Goal: Information Seeking & Learning: Learn about a topic

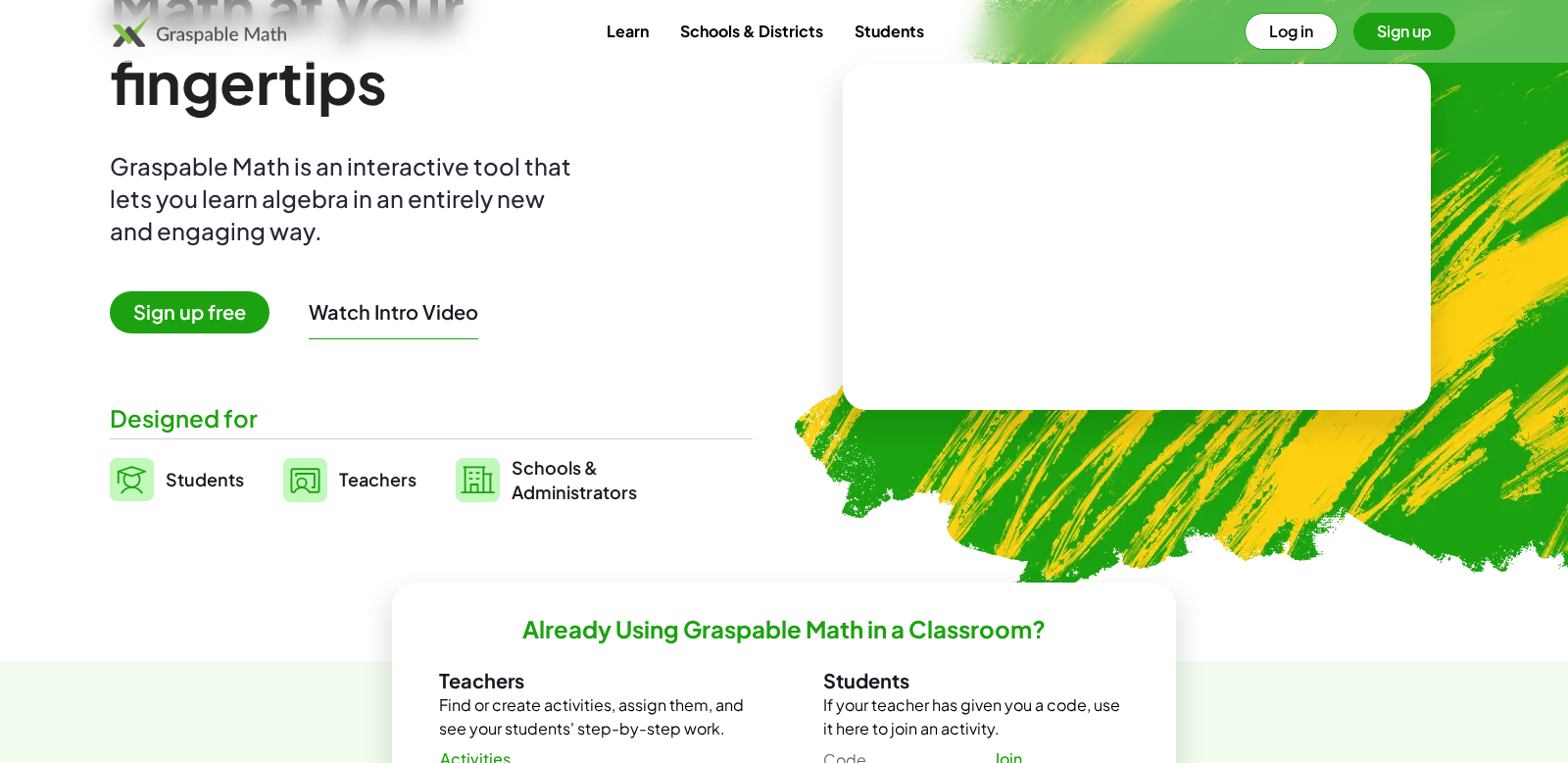
scroll to position [162, 0]
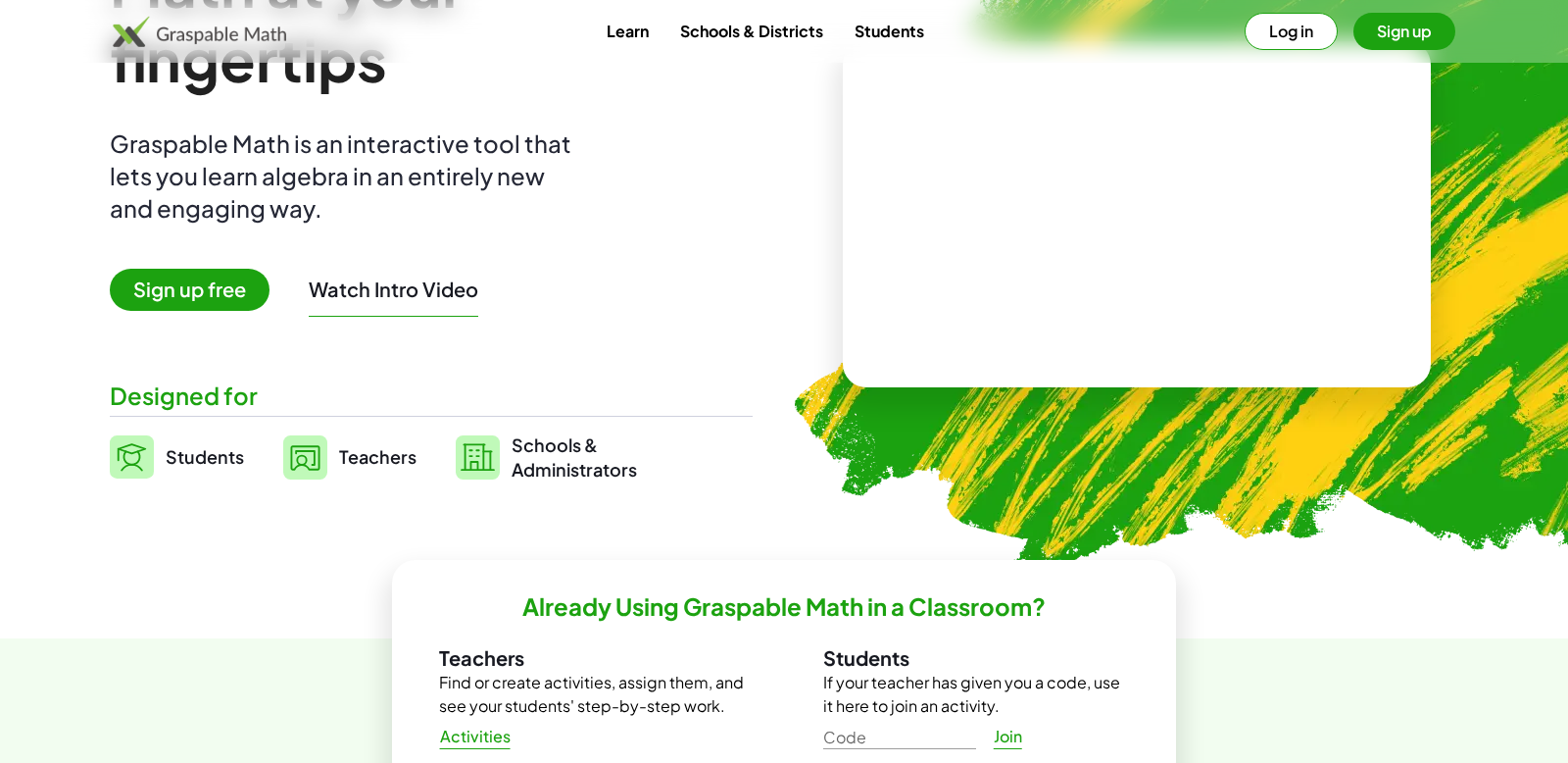
click at [223, 459] on span "Students" at bounding box center [204, 456] width 78 height 23
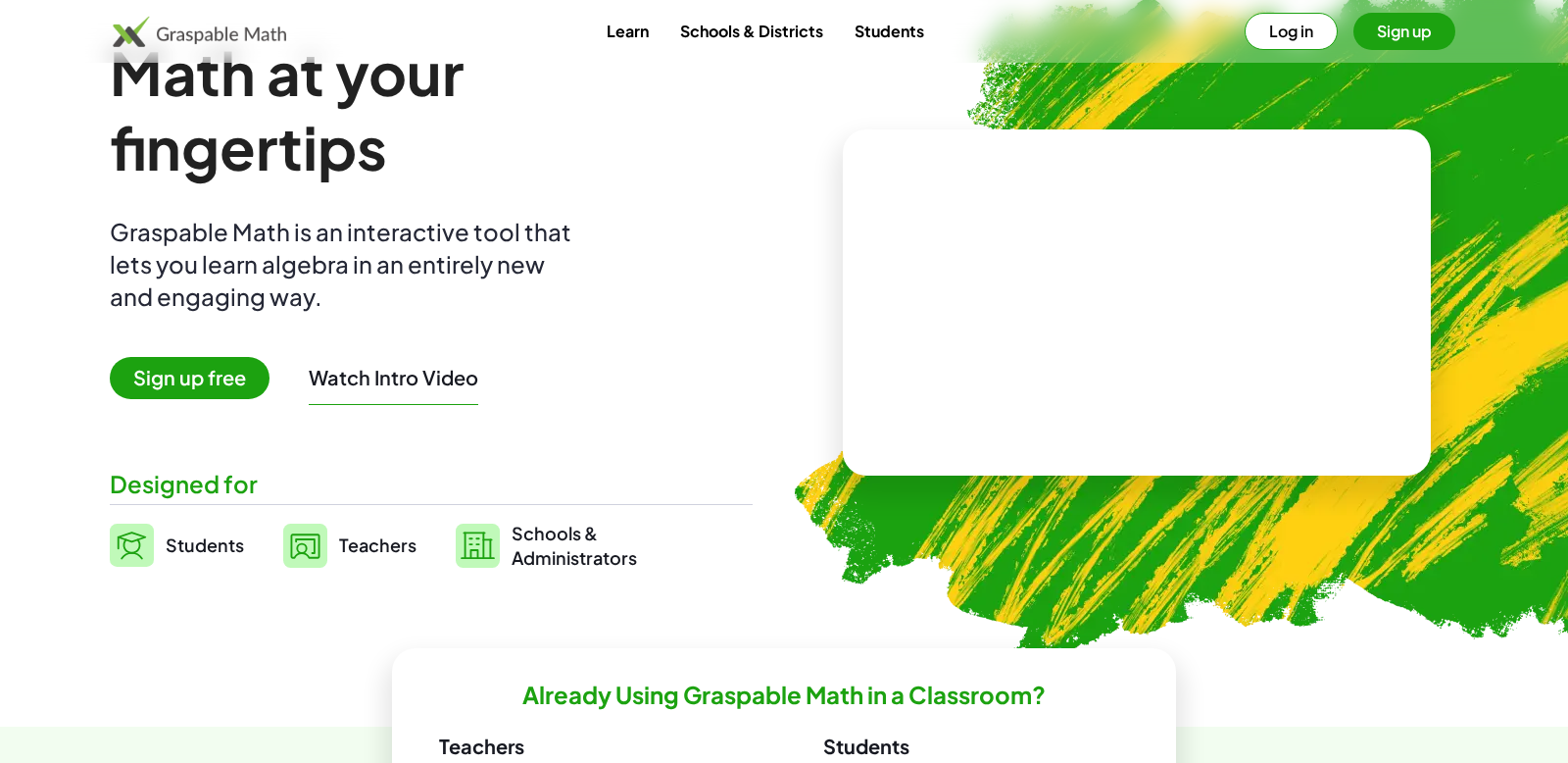
scroll to position [75, 0]
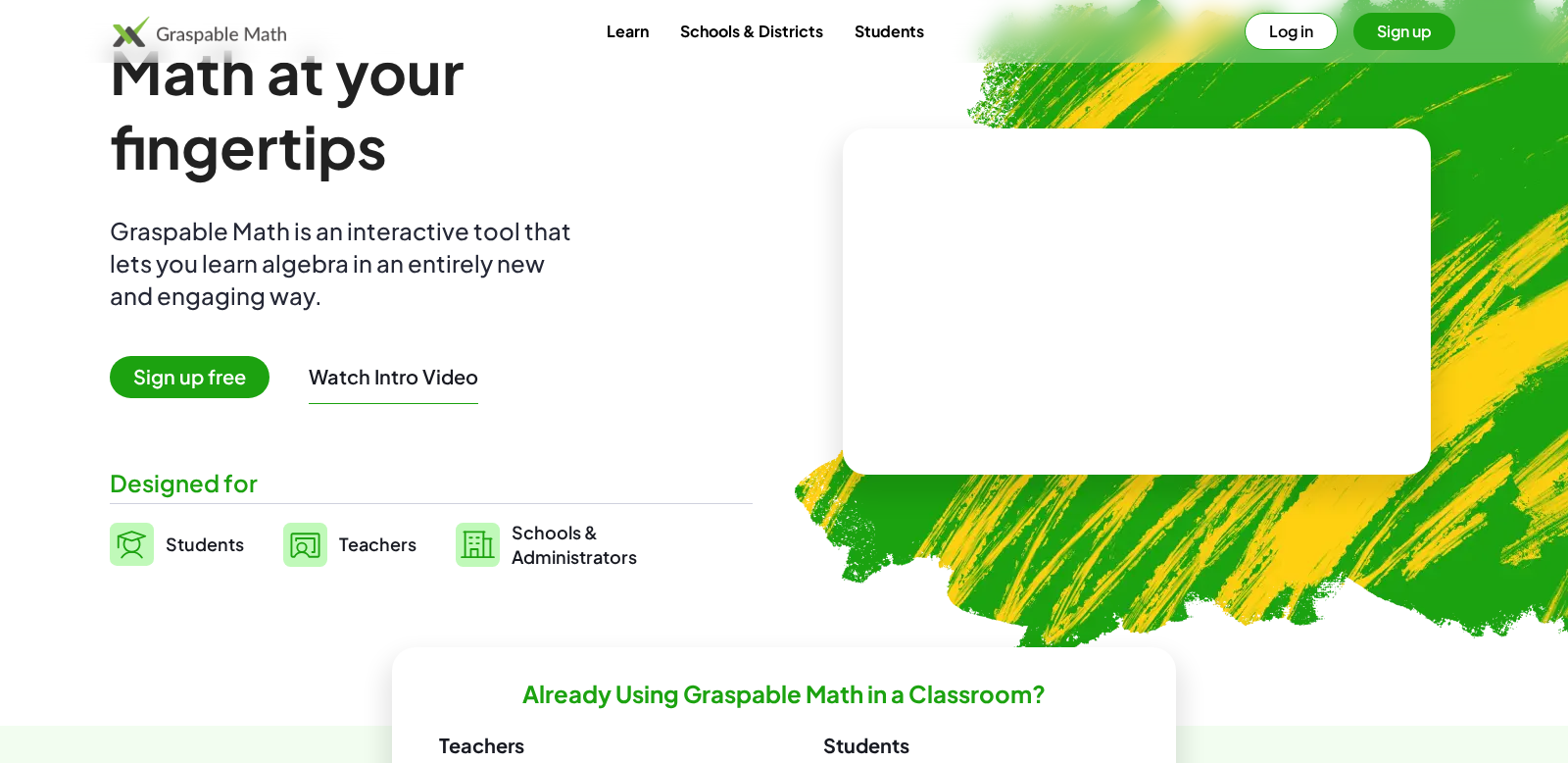
click at [342, 552] on span "Teachers" at bounding box center [378, 543] width 77 height 23
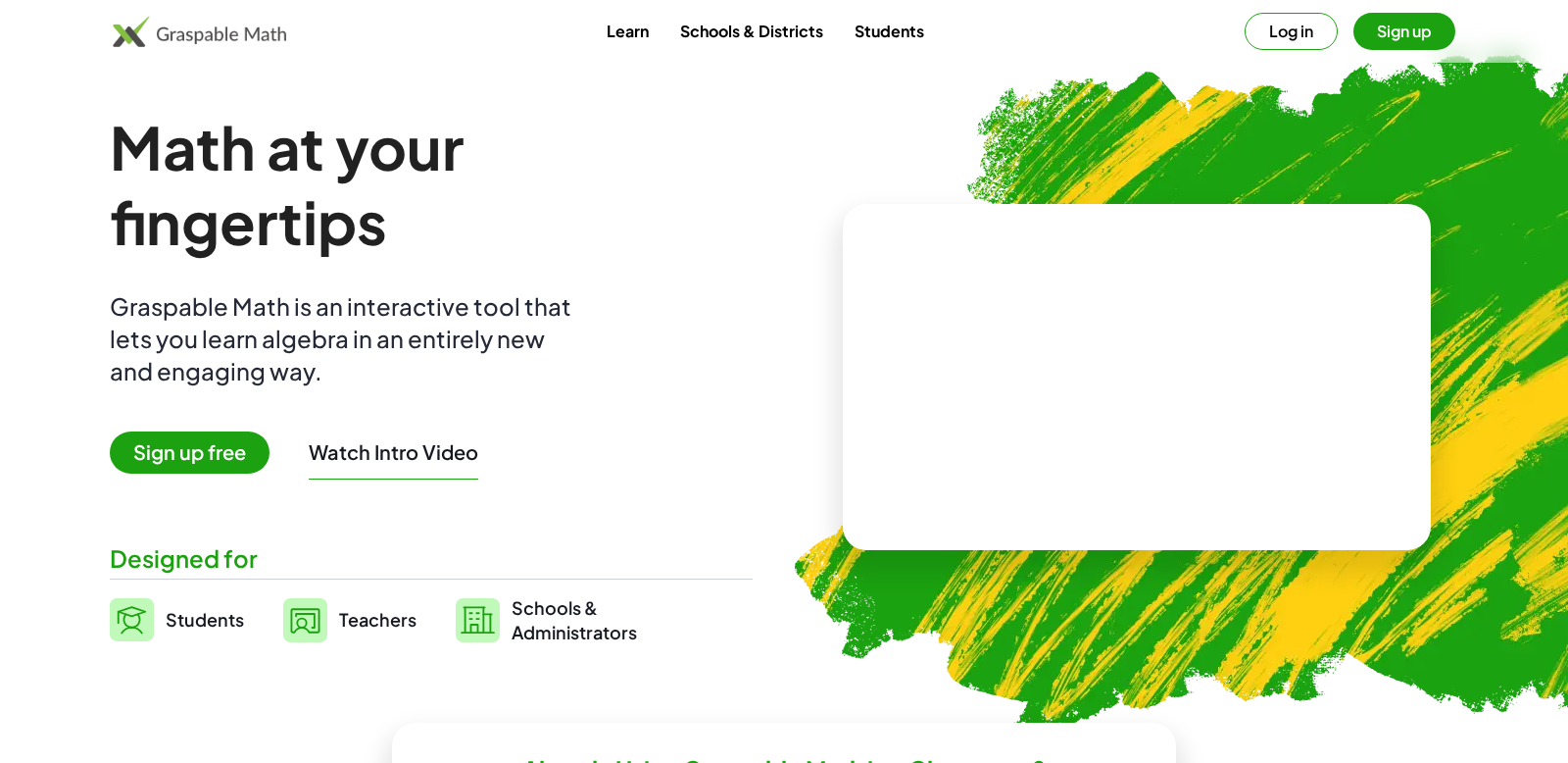
scroll to position [75, 0]
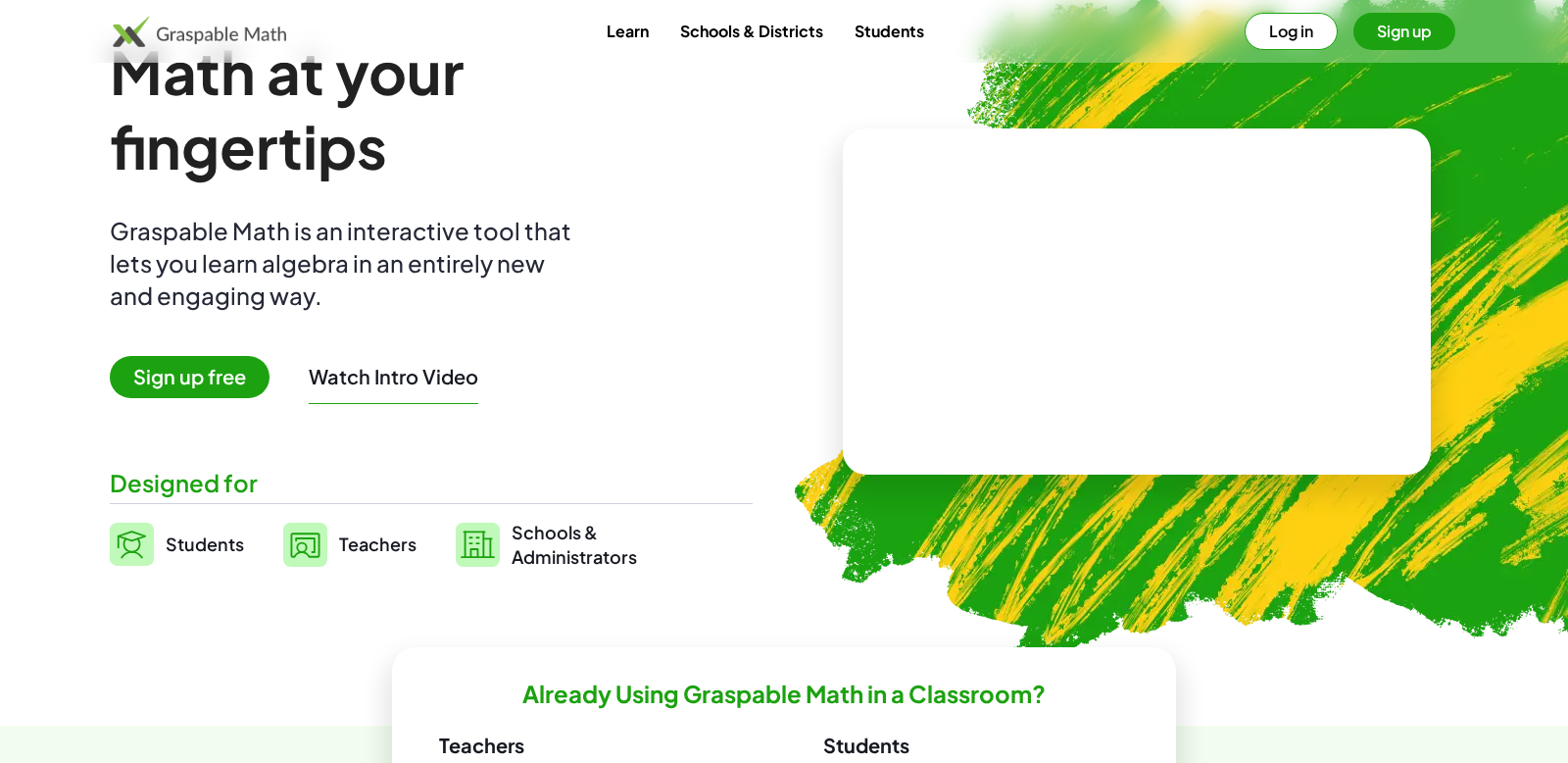
click at [636, 29] on link "Learn" at bounding box center [628, 31] width 73 height 37
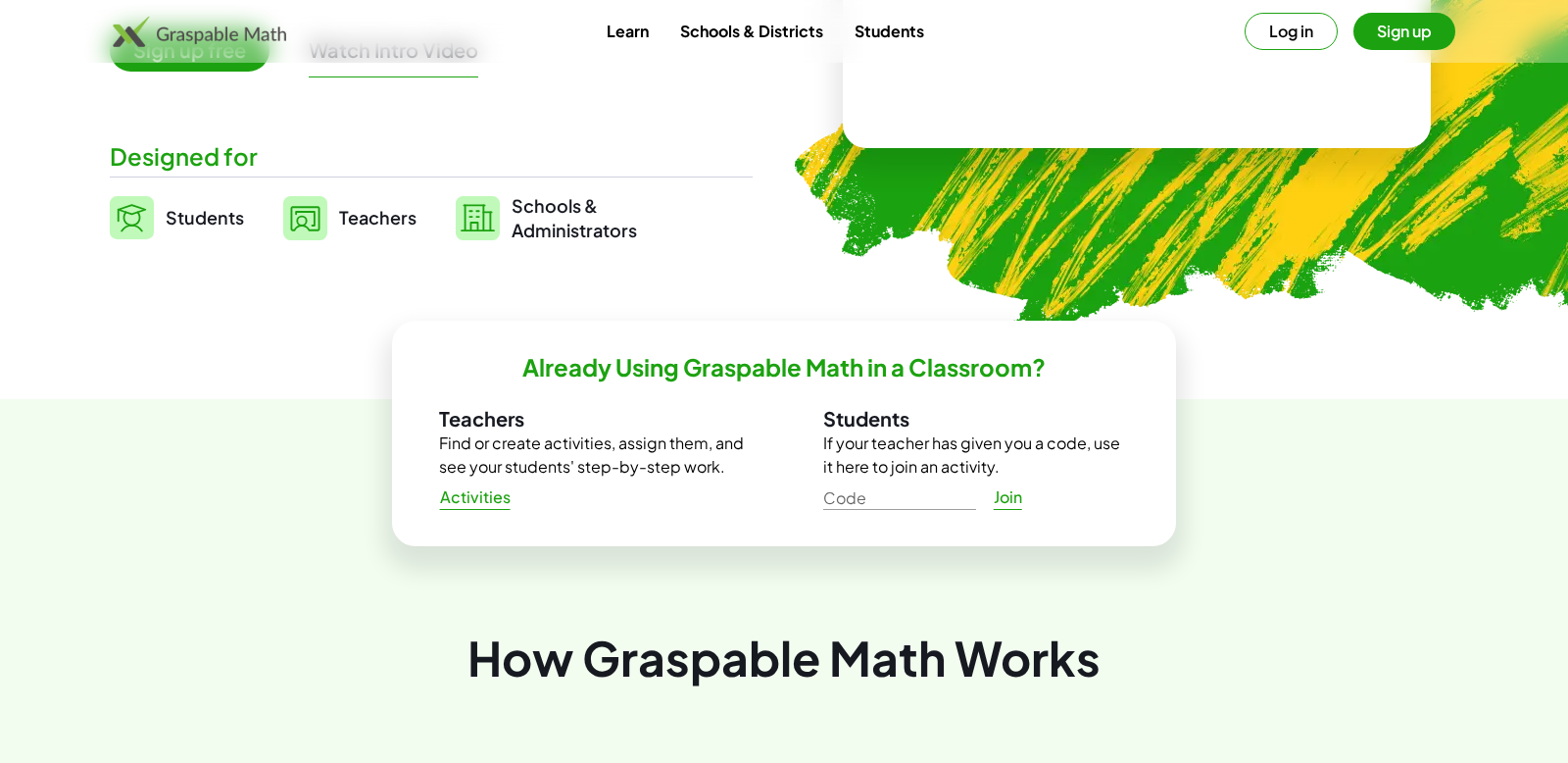
scroll to position [481, 0]
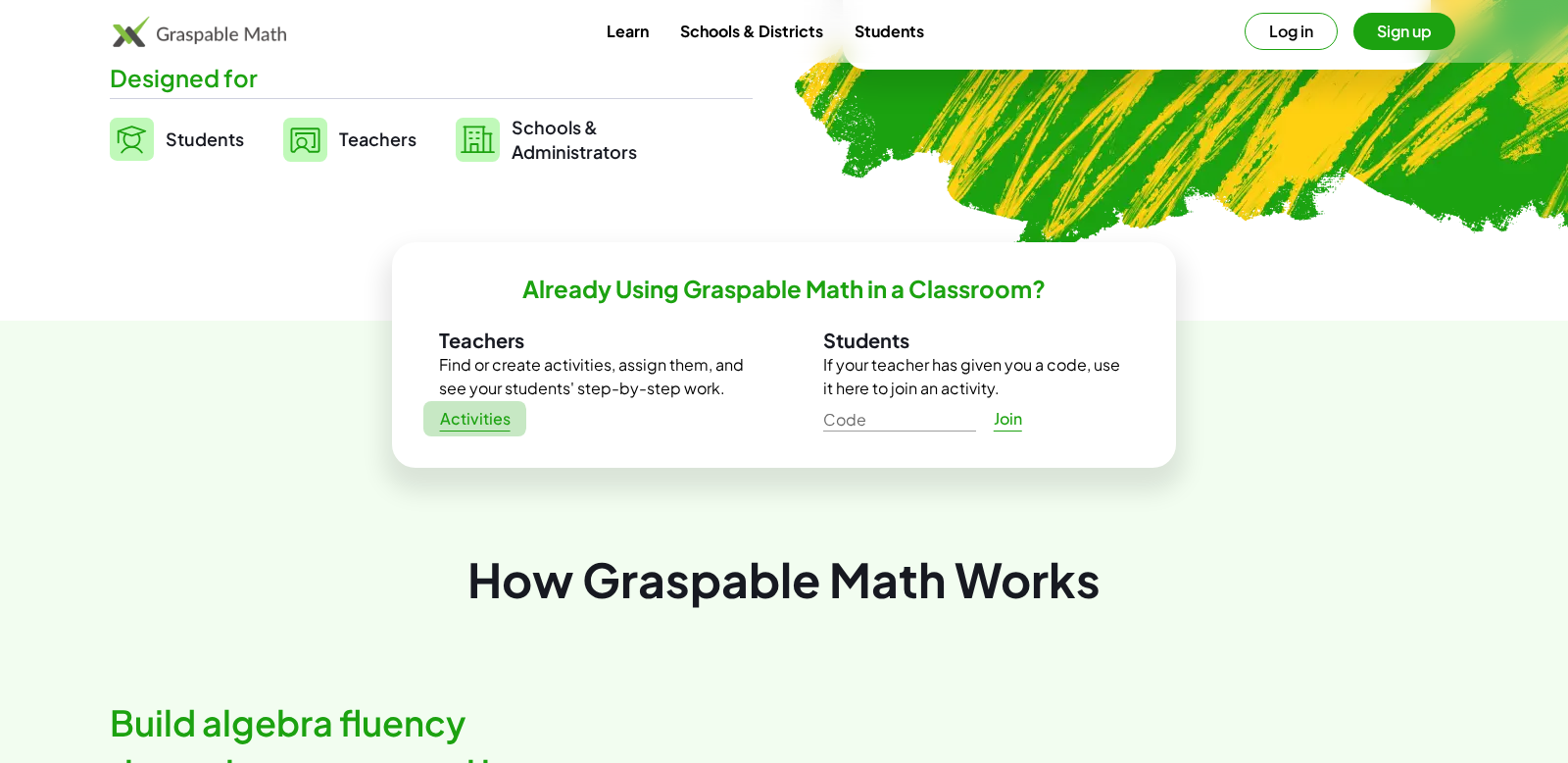
click at [487, 424] on span "Activities" at bounding box center [475, 419] width 71 height 21
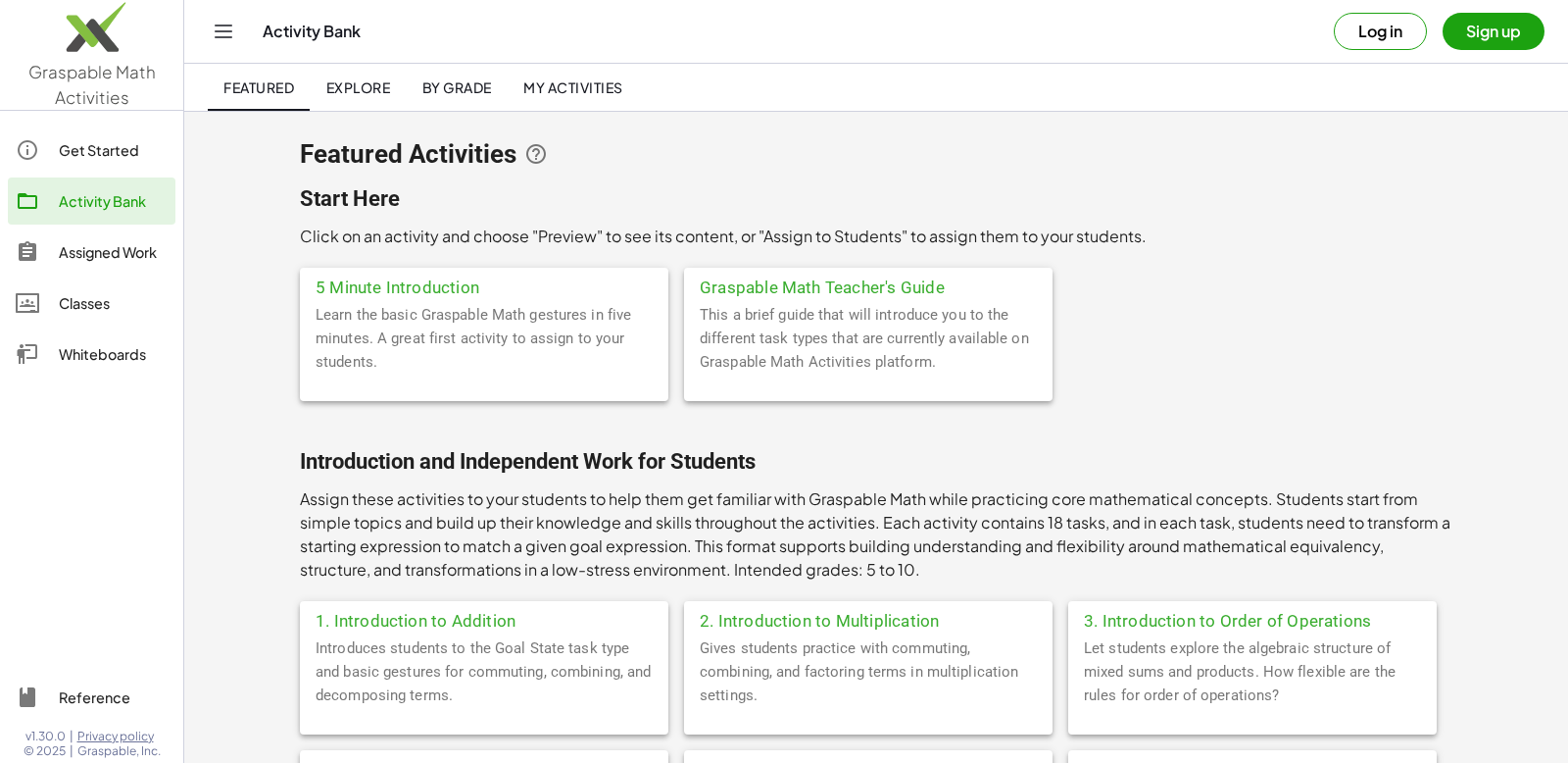
click at [368, 96] on link "Explore" at bounding box center [357, 87] width 96 height 48
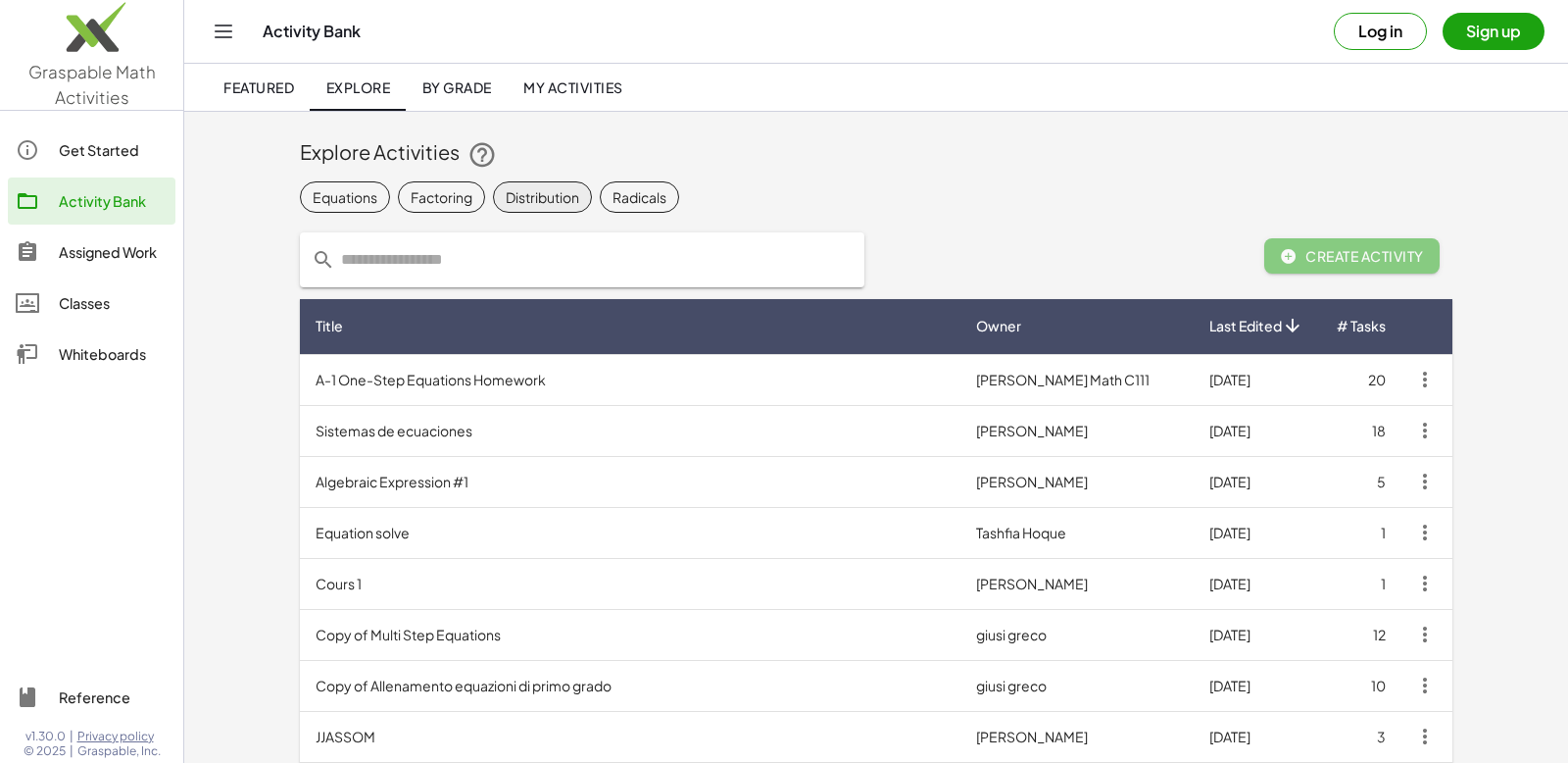
click at [569, 188] on div "Distribution" at bounding box center [542, 197] width 73 height 21
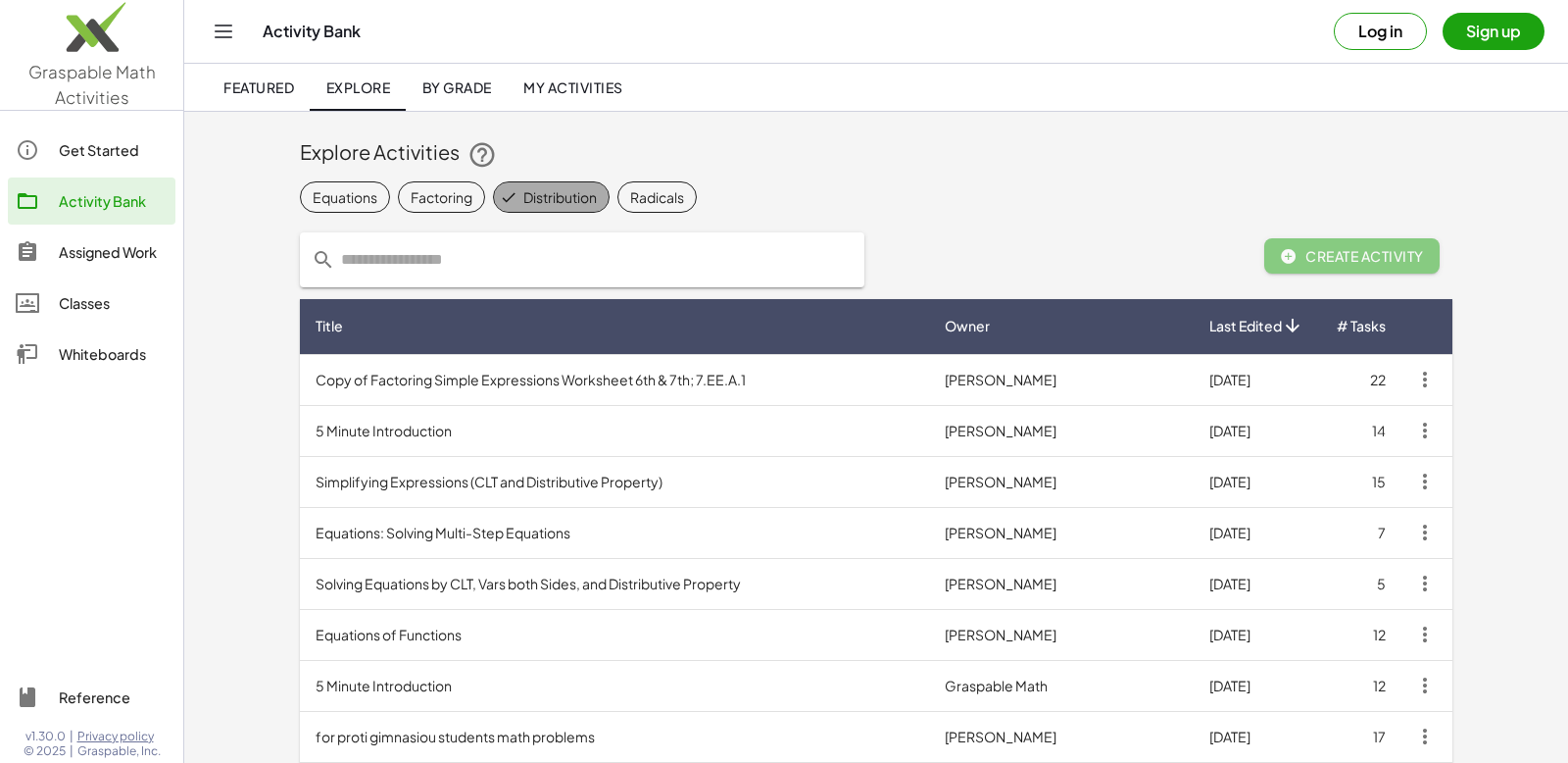
click at [566, 191] on div "Distribution" at bounding box center [560, 197] width 73 height 21
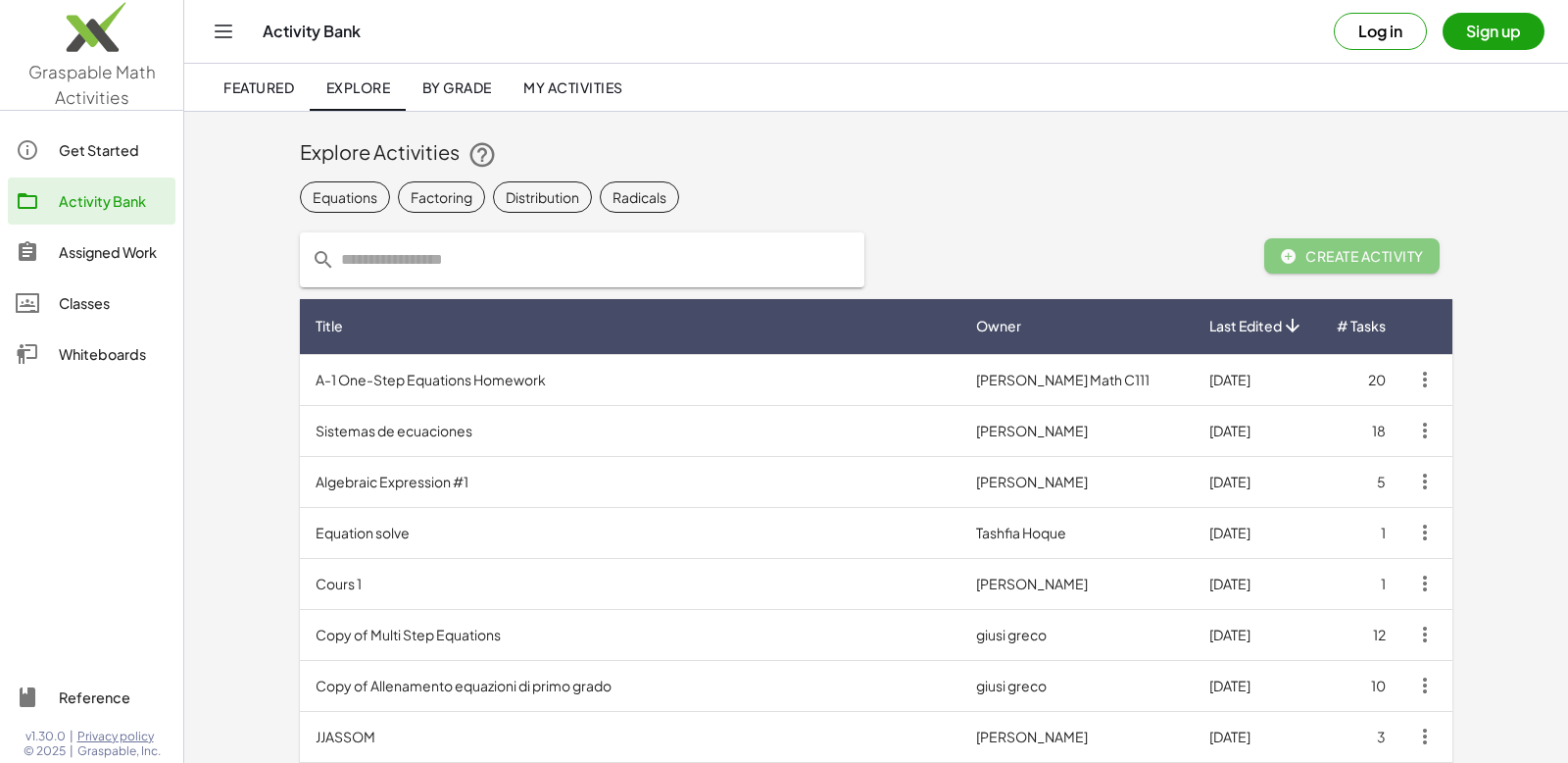
click at [600, 85] on span "My Activities" at bounding box center [573, 87] width 100 height 18
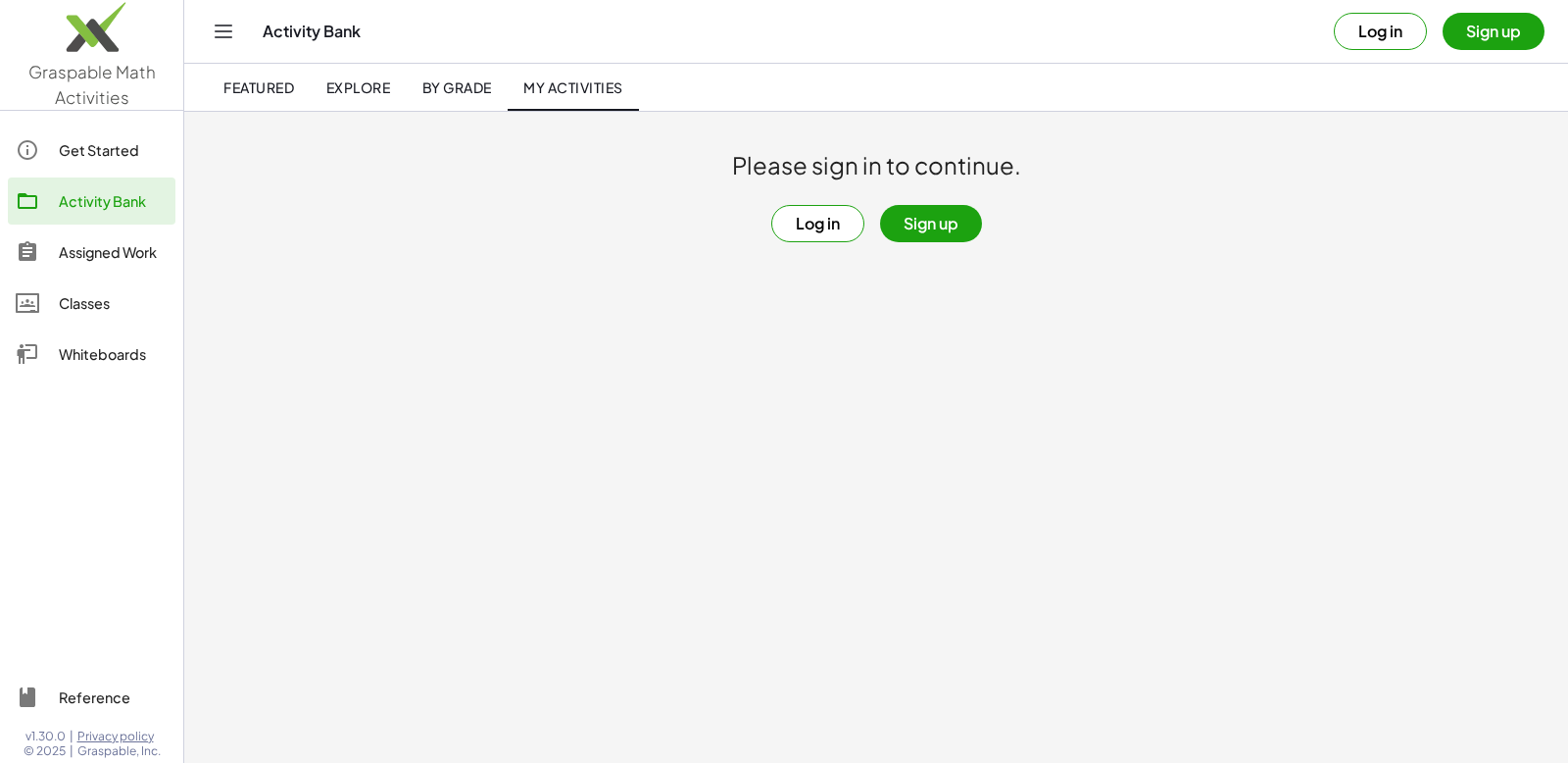
click at [480, 86] on span "By Grade" at bounding box center [456, 87] width 69 height 18
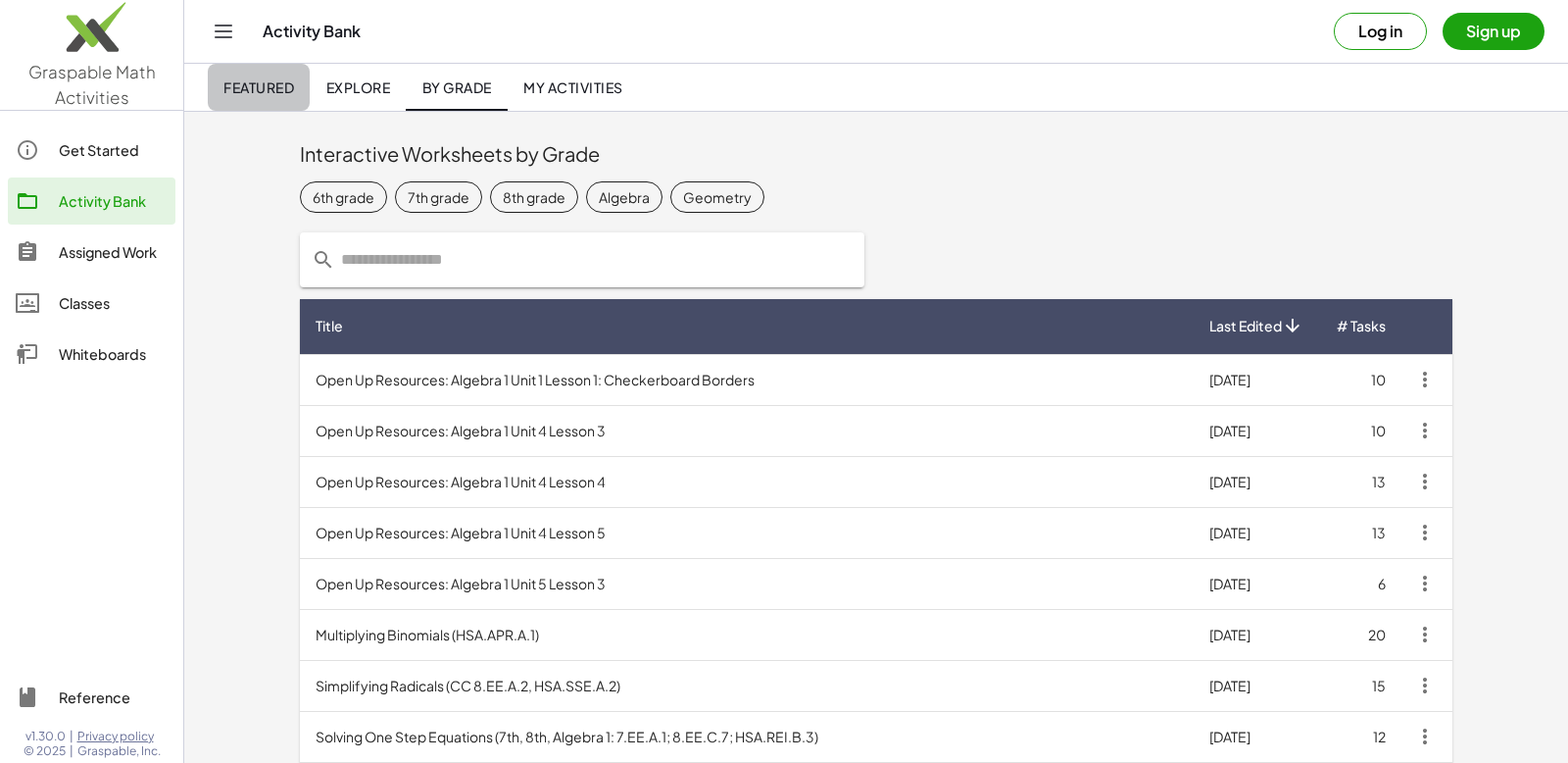
click at [266, 84] on span "Featured" at bounding box center [258, 87] width 70 height 18
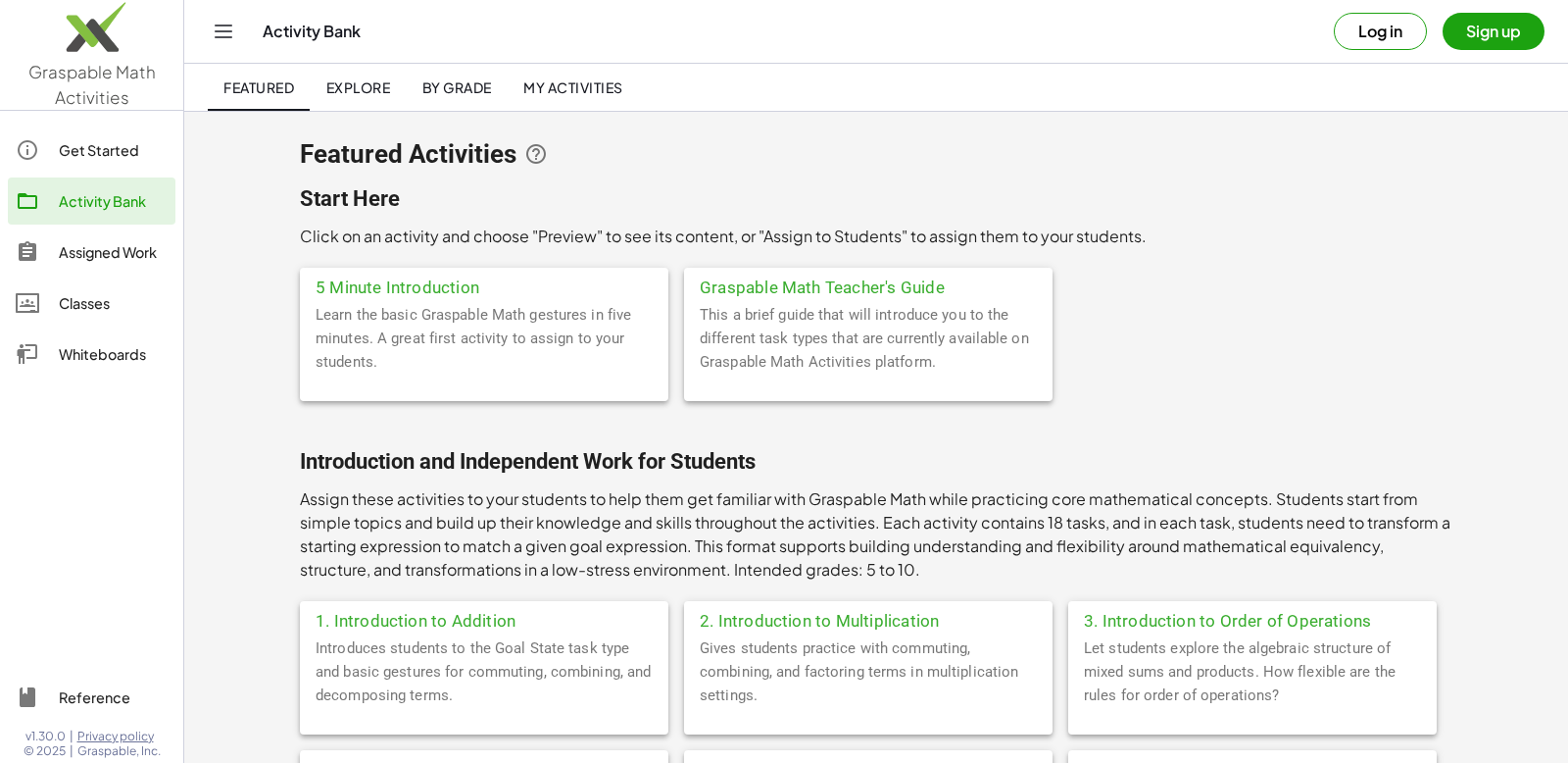
click at [1383, 30] on button "Log in" at bounding box center [1381, 32] width 93 height 38
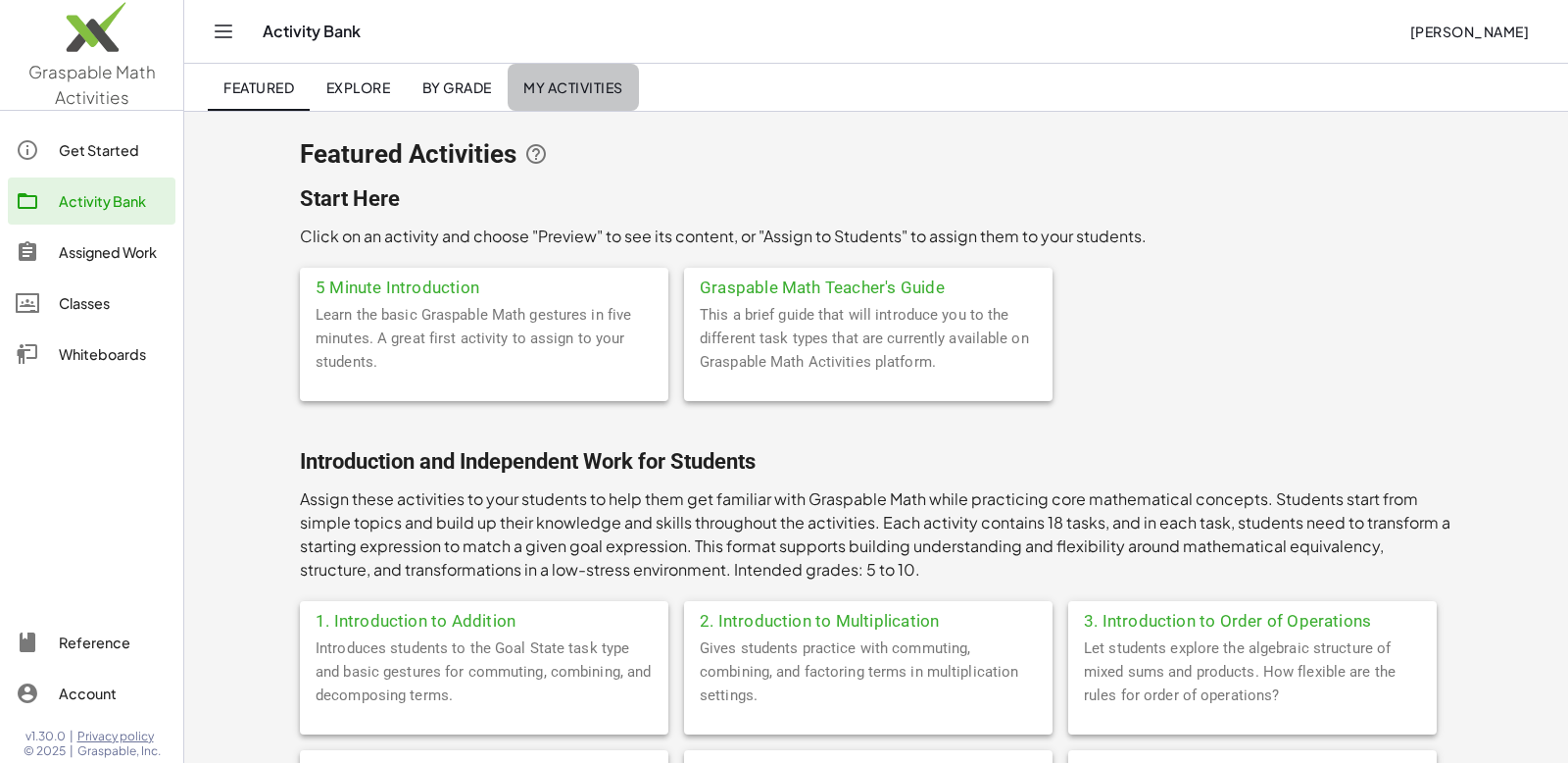
click at [616, 77] on link "My Activities" at bounding box center [573, 87] width 132 height 48
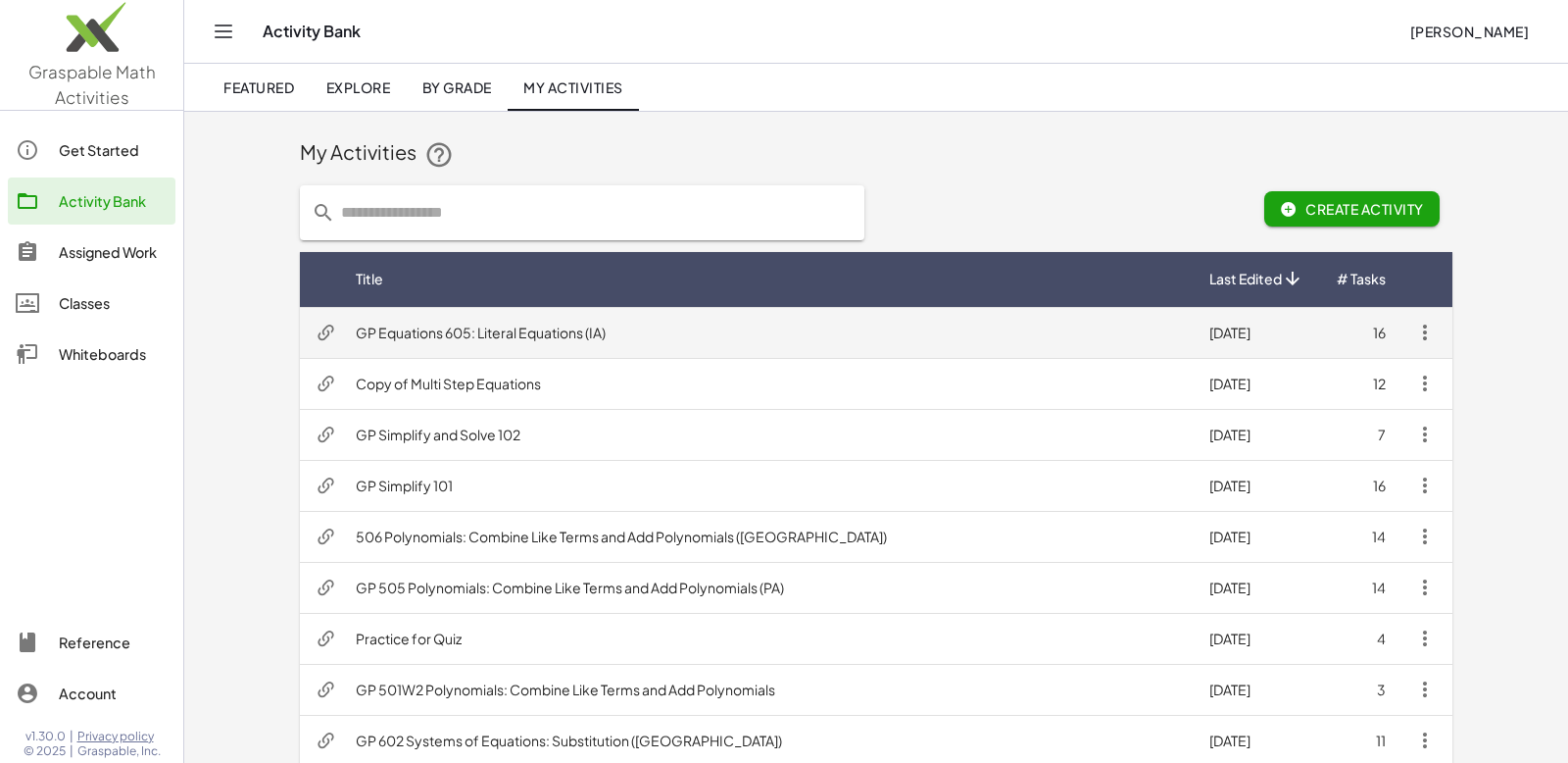
click at [581, 336] on td "GP Equations 605: Literal Equations (IA)" at bounding box center [767, 333] width 854 height 51
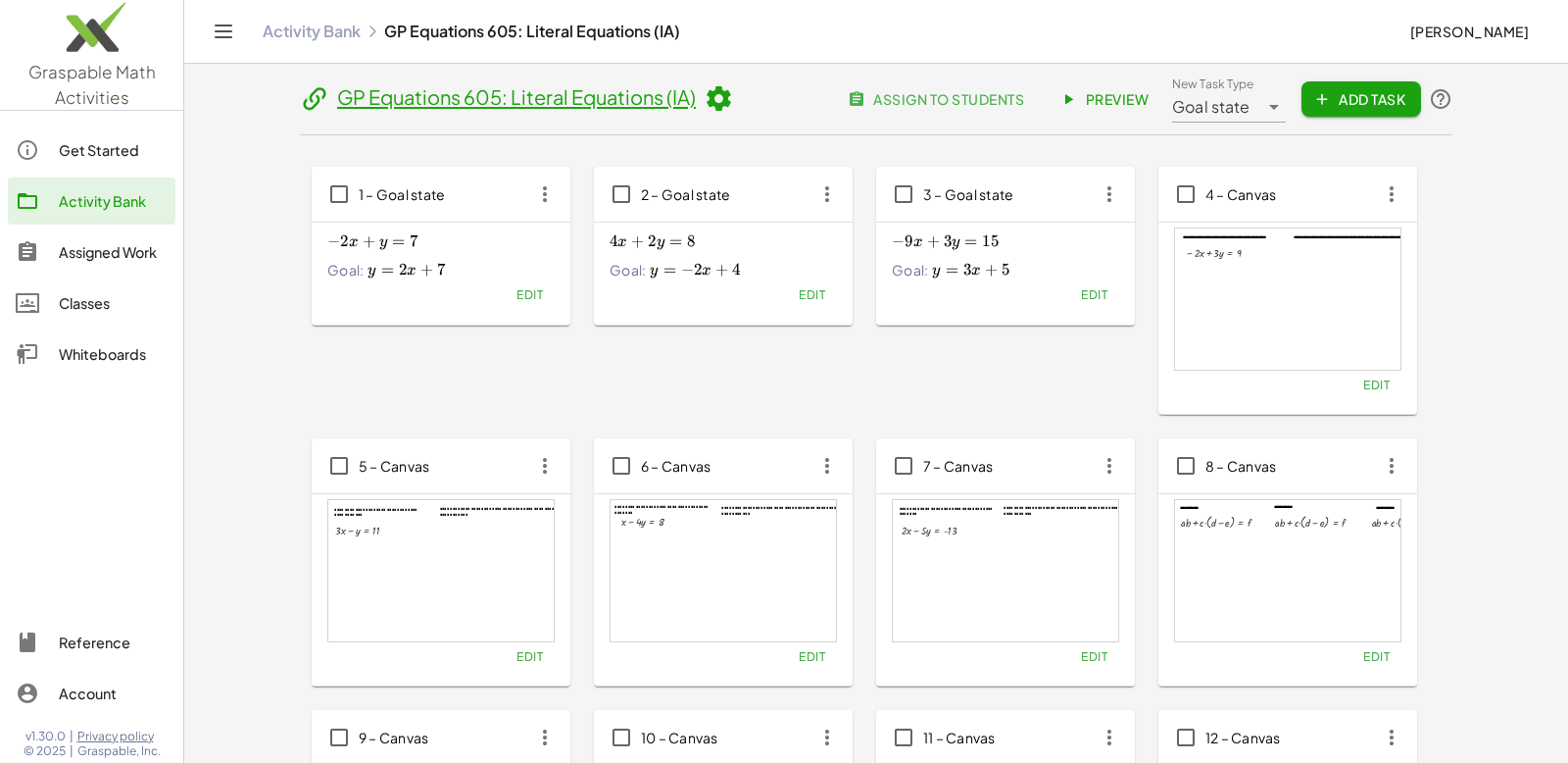
click at [94, 29] on img at bounding box center [91, 32] width 183 height 83
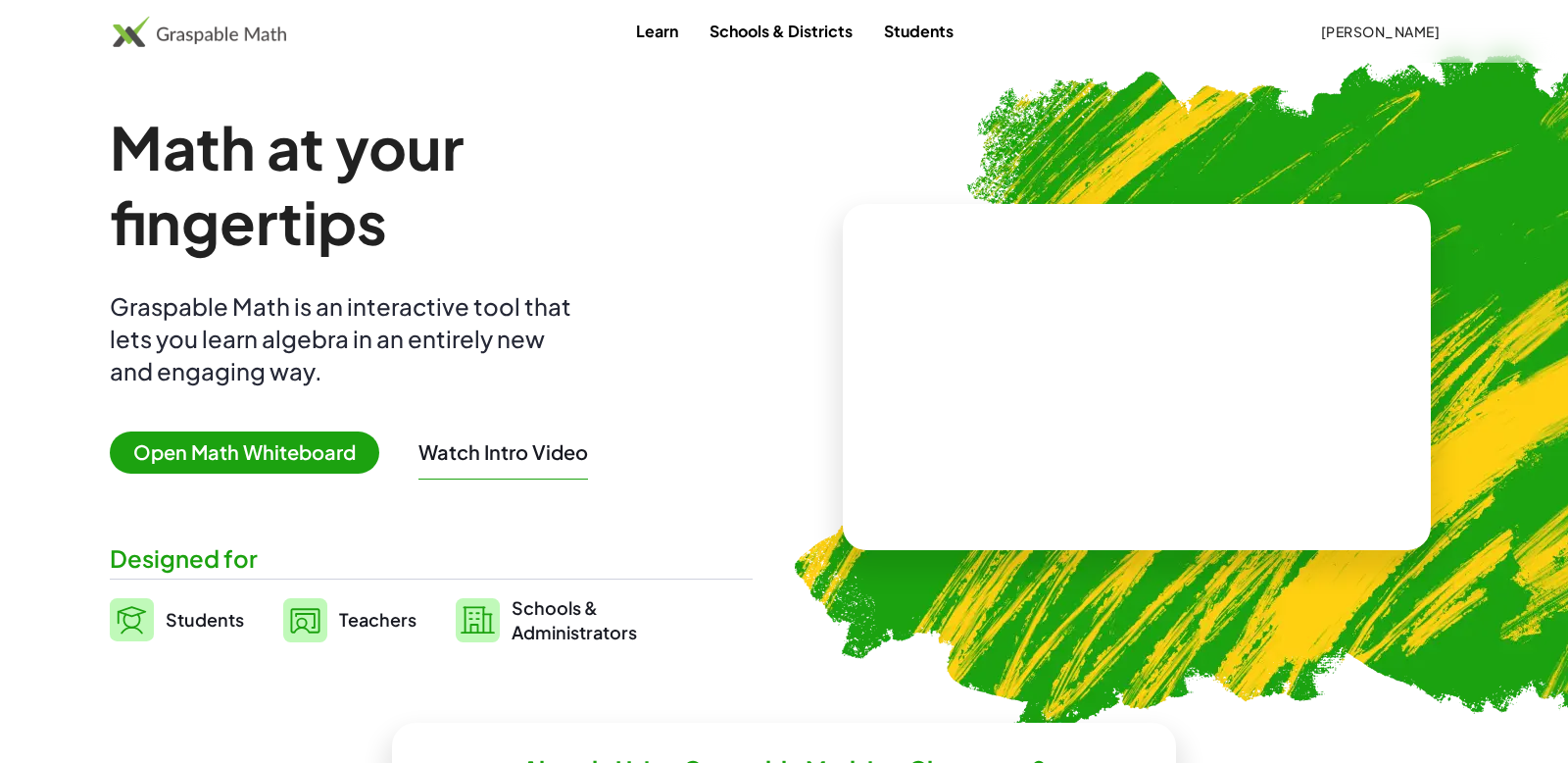
click at [297, 454] on span "Open Math Whiteboard" at bounding box center [244, 452] width 269 height 43
click at [217, 619] on span "Students" at bounding box center [204, 619] width 78 height 23
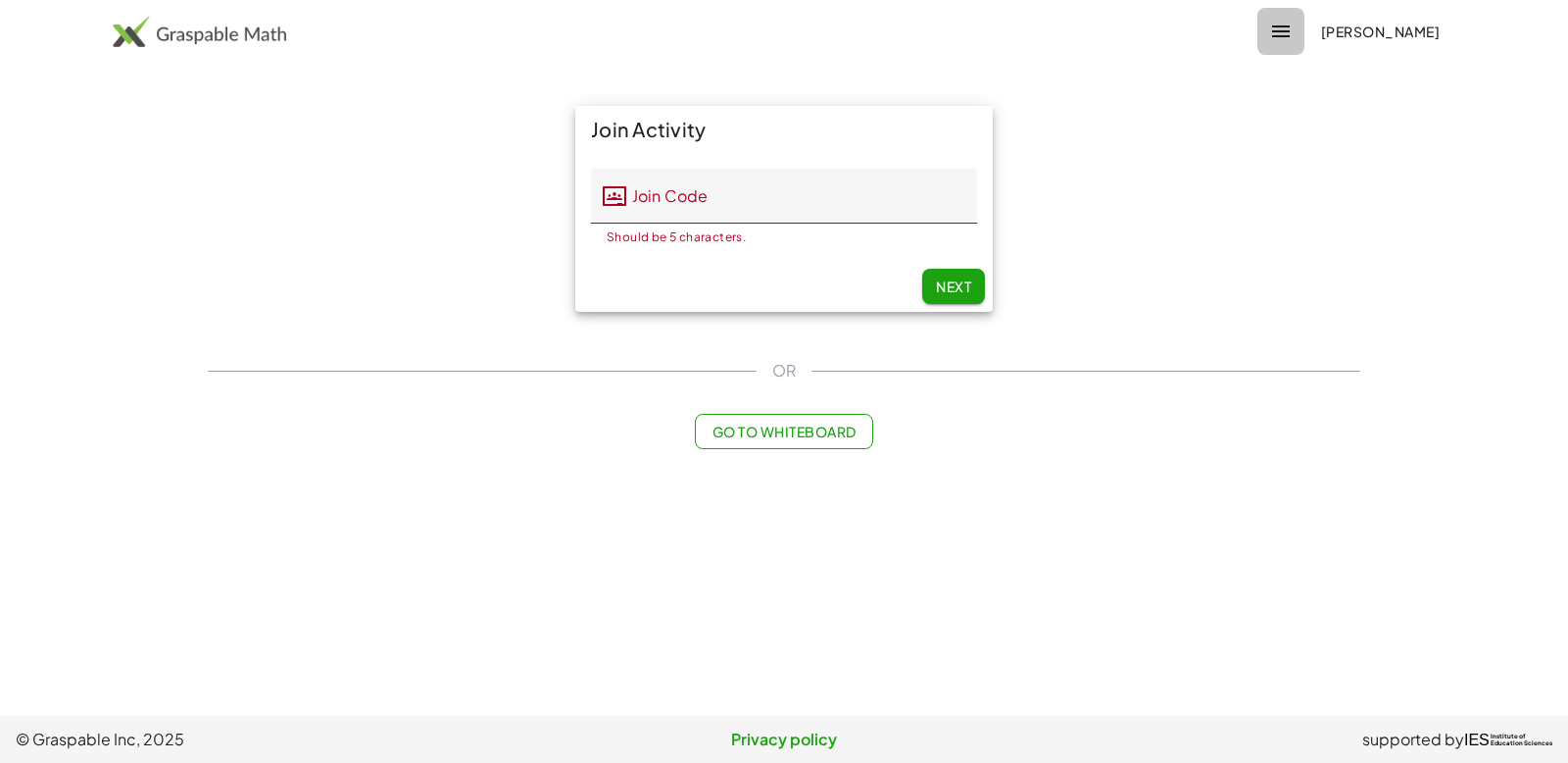
click at [1269, 28] on icon "button" at bounding box center [1281, 32] width 24 height 24
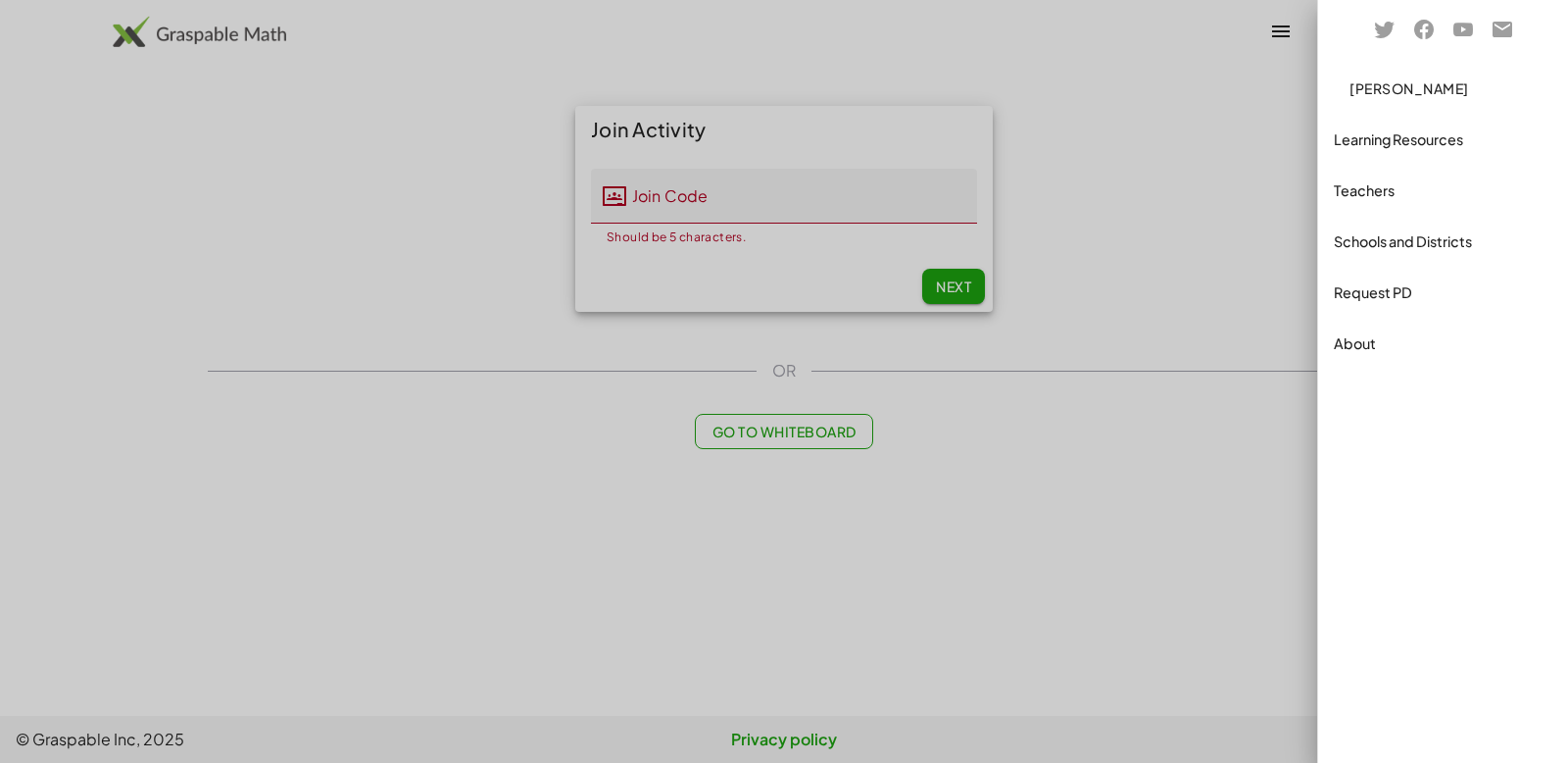
click at [1358, 339] on div "About" at bounding box center [1443, 343] width 219 height 24
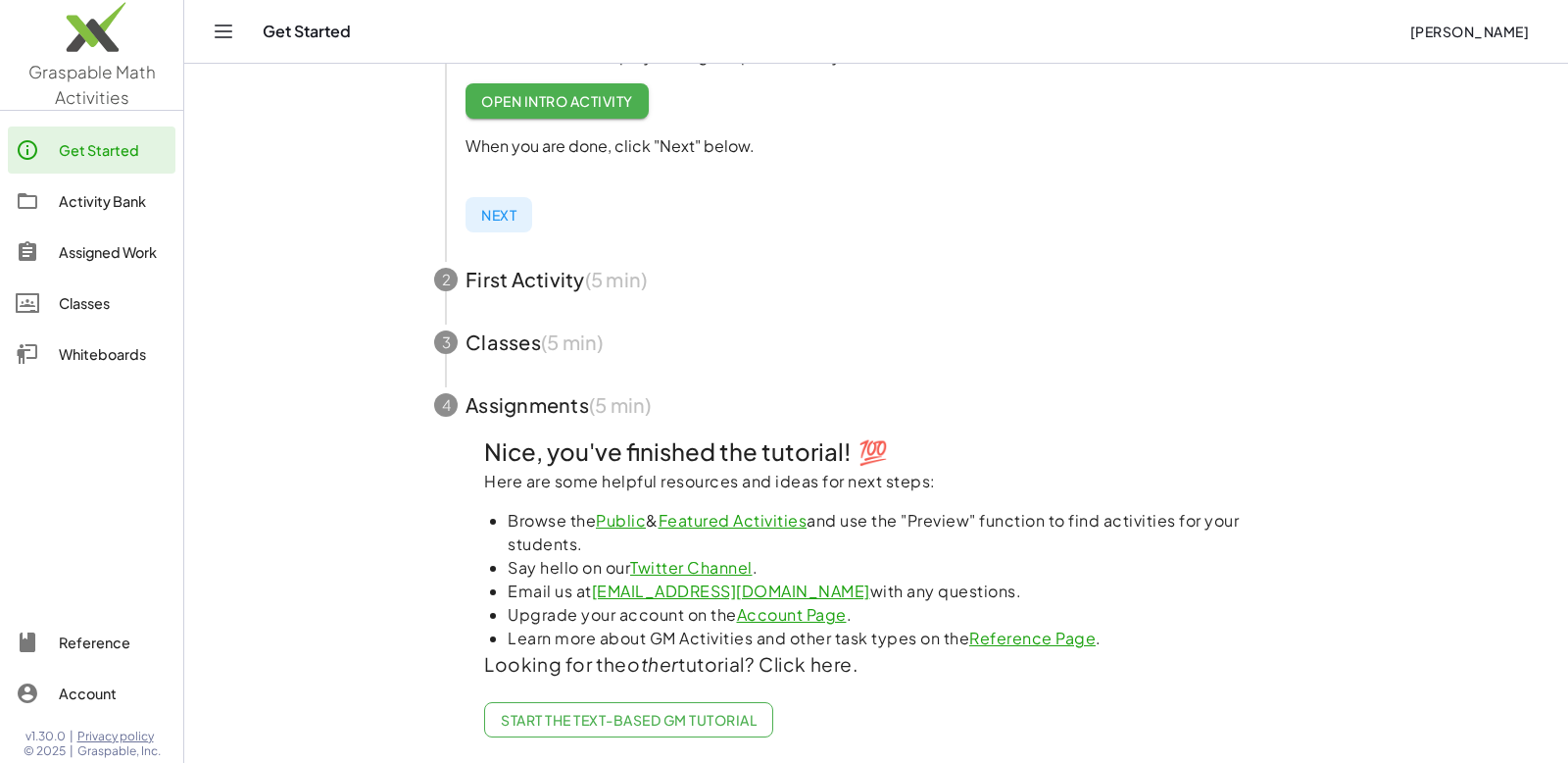
scroll to position [481, 0]
click at [627, 519] on link "Public" at bounding box center [620, 518] width 50 height 21
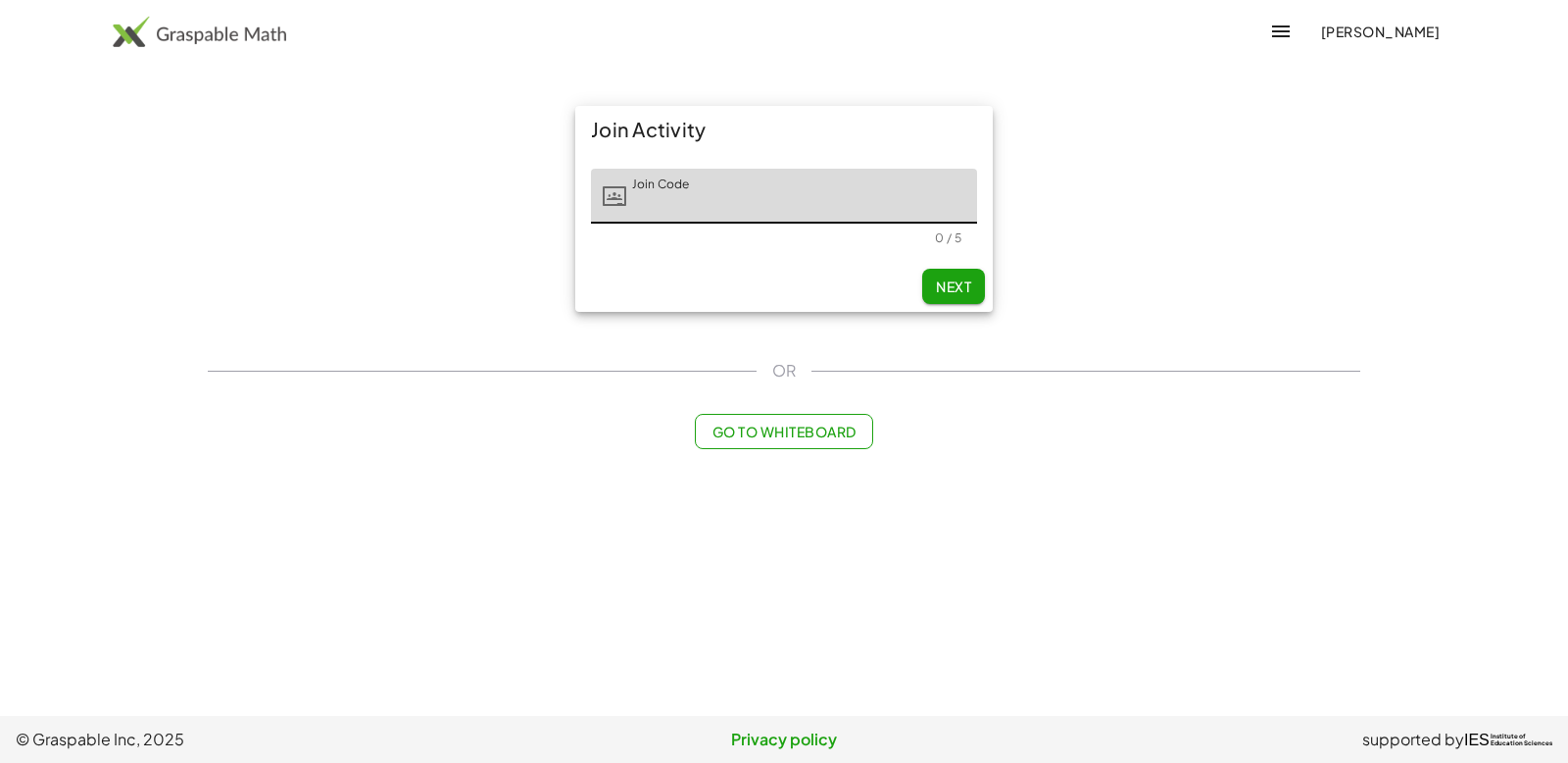
click at [189, 33] on img at bounding box center [199, 32] width 173 height 32
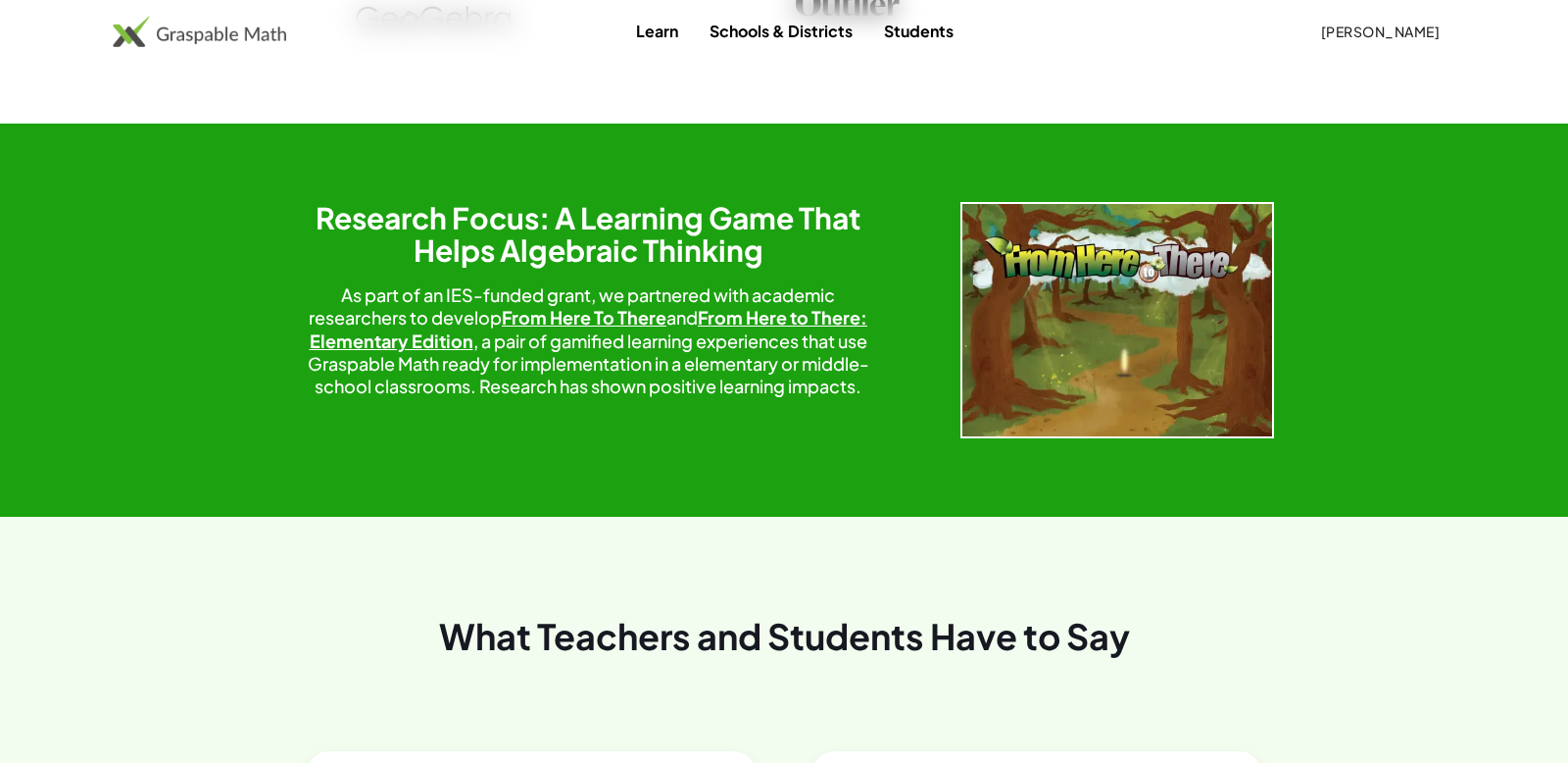
scroll to position [3324, 0]
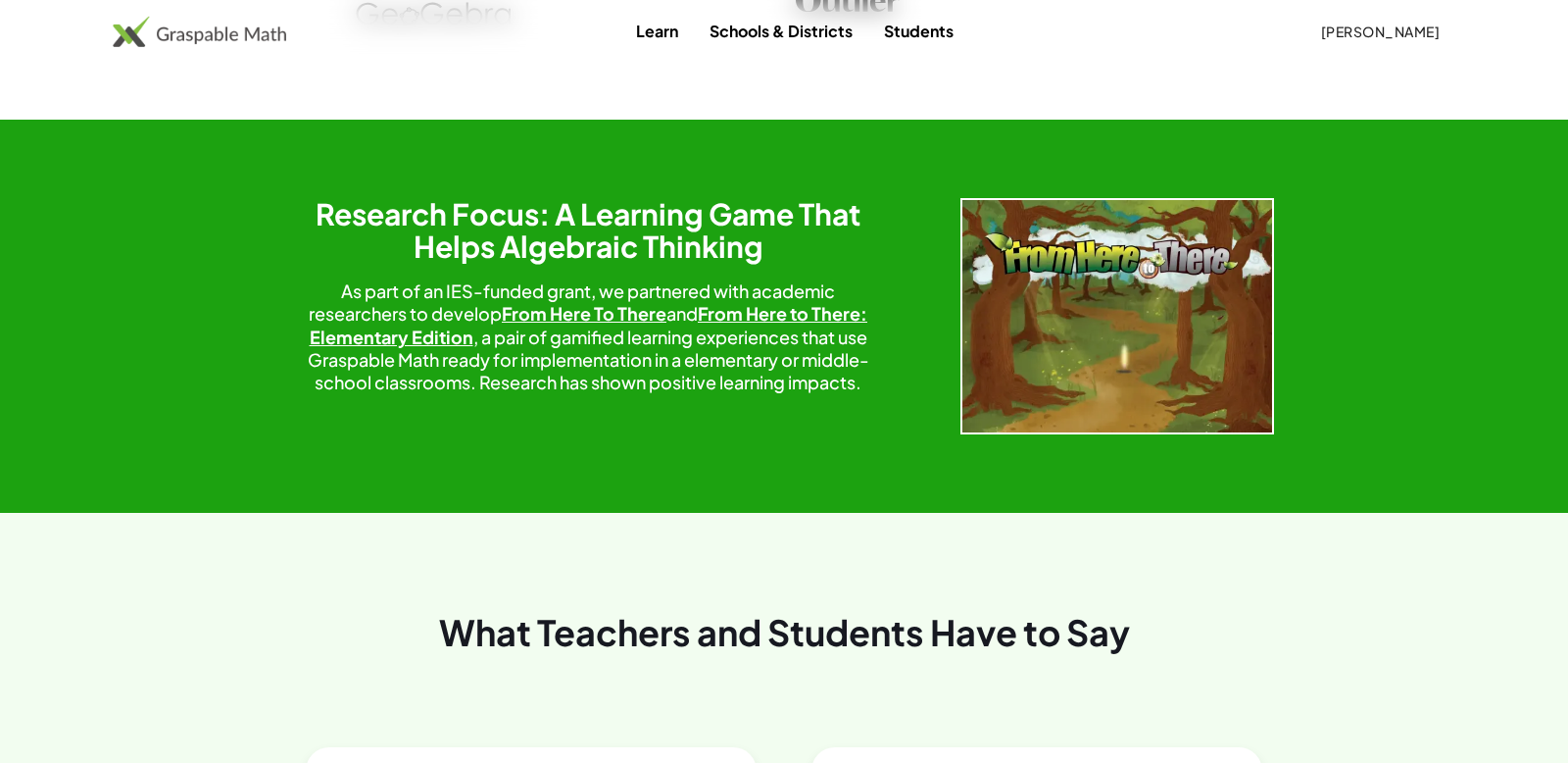
click at [484, 42] on icon "GeoGebra" at bounding box center [433, 14] width 191 height 53
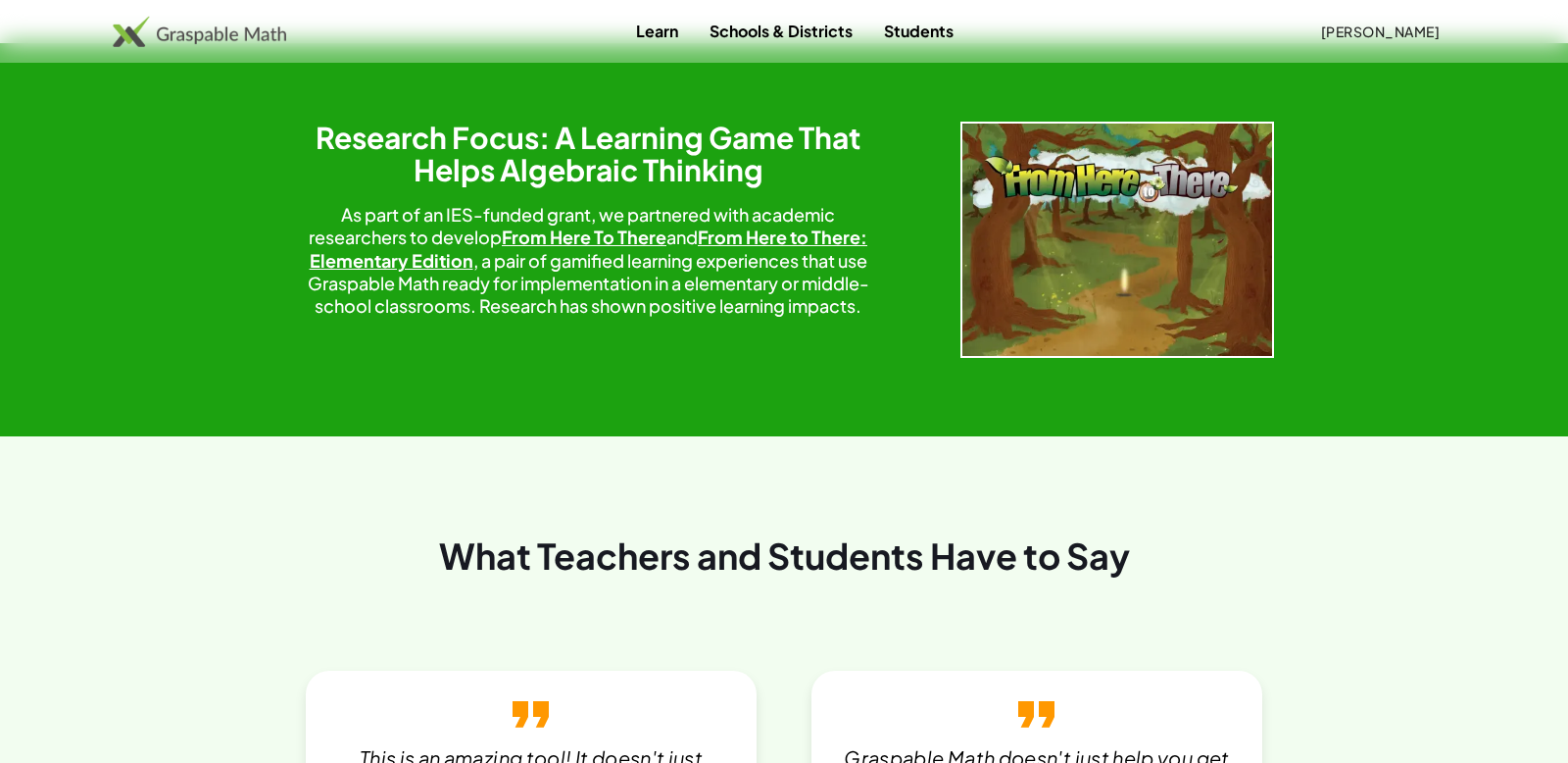
scroll to position [3408, 0]
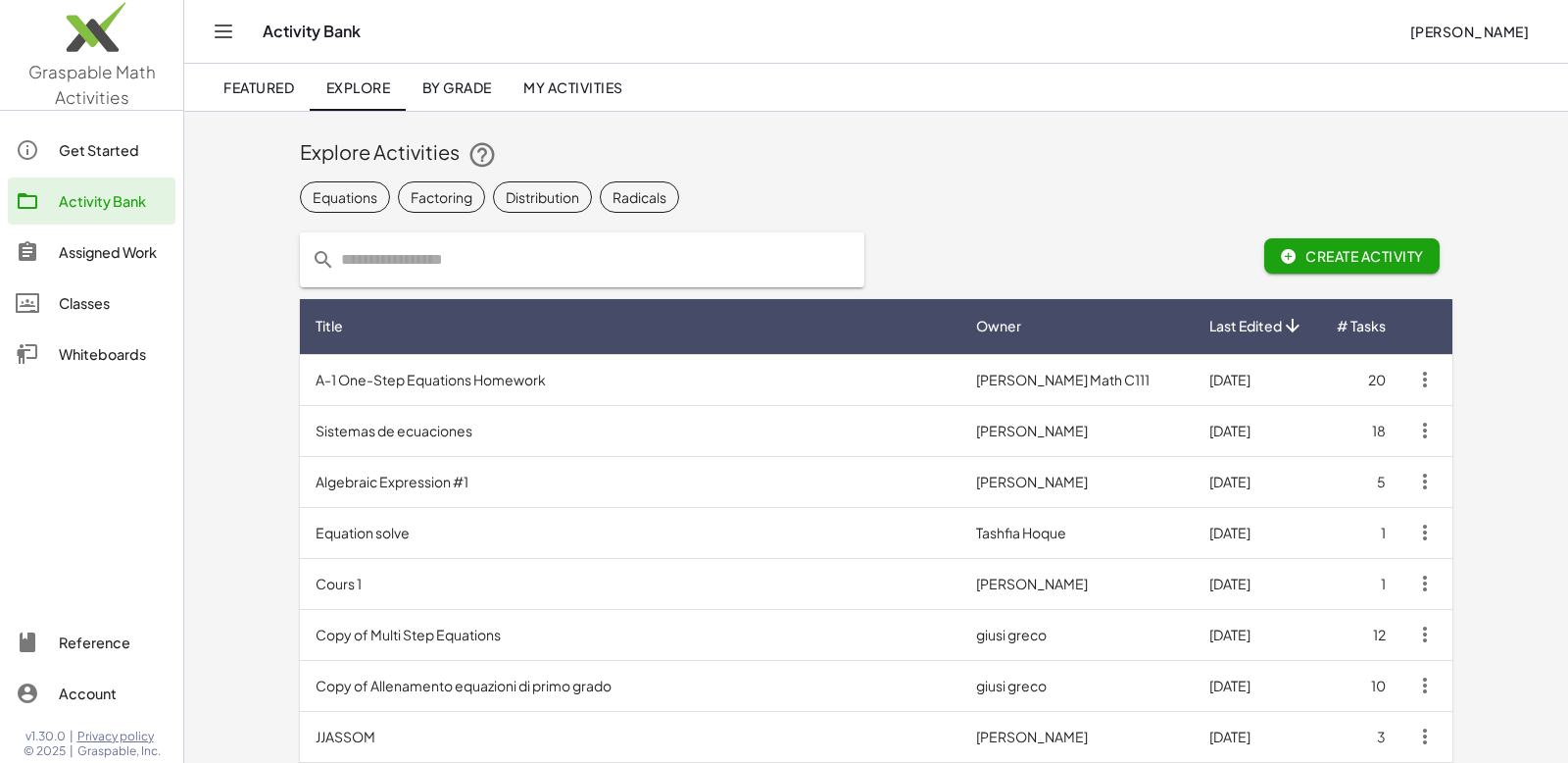
click at [102, 146] on div "Get Started" at bounding box center [113, 150] width 109 height 24
